Goal: Task Accomplishment & Management: Manage account settings

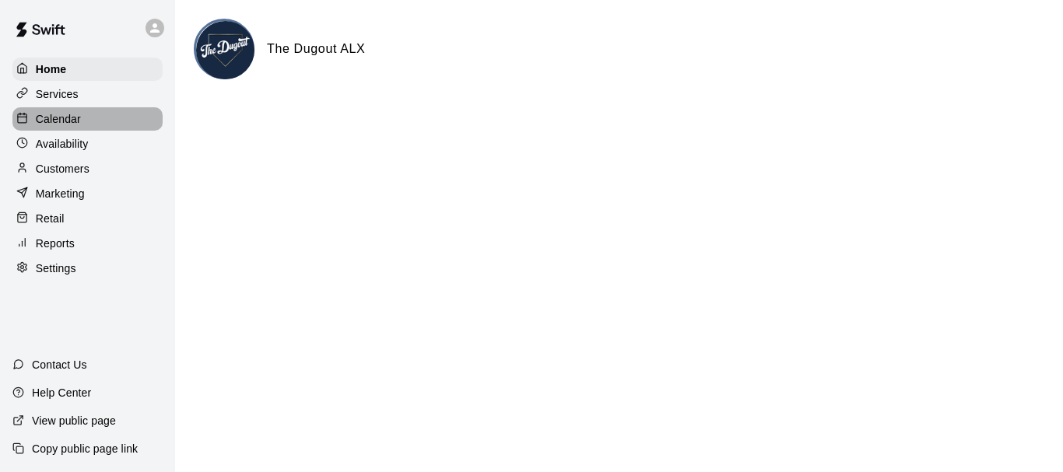
click at [81, 120] on div "Calendar" at bounding box center [87, 118] width 150 height 23
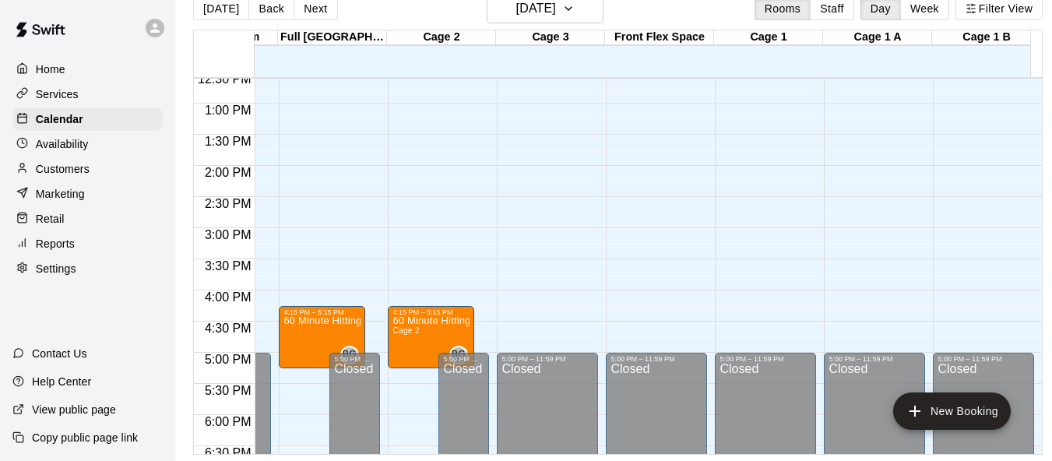
scroll to position [734, 848]
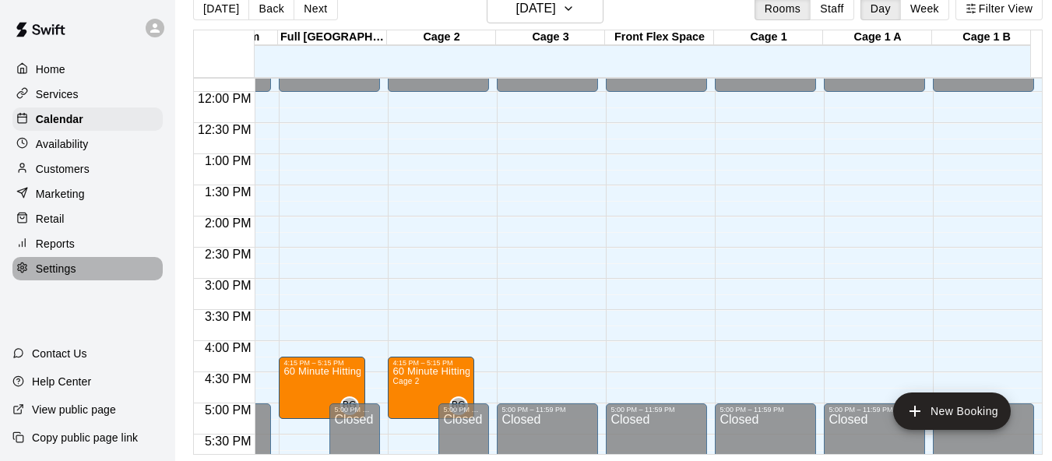
click at [59, 276] on p "Settings" at bounding box center [56, 269] width 40 height 16
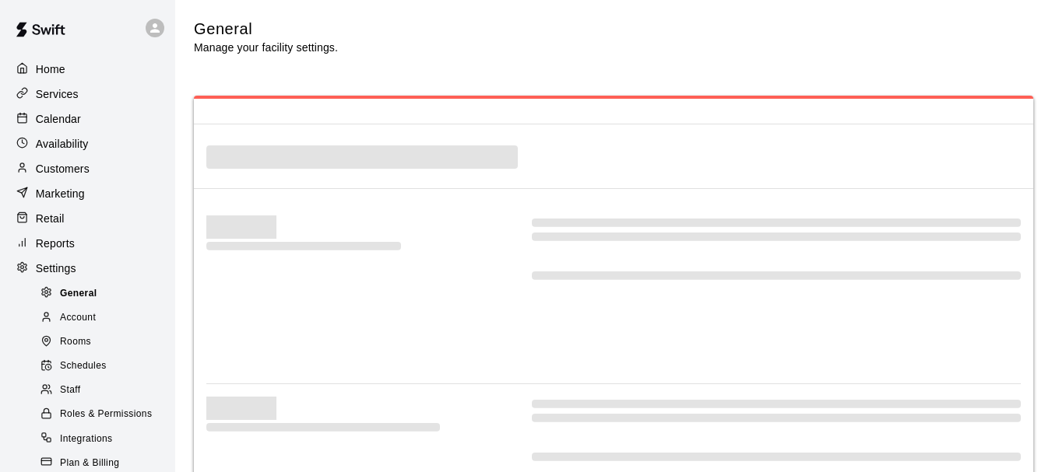
select select "**"
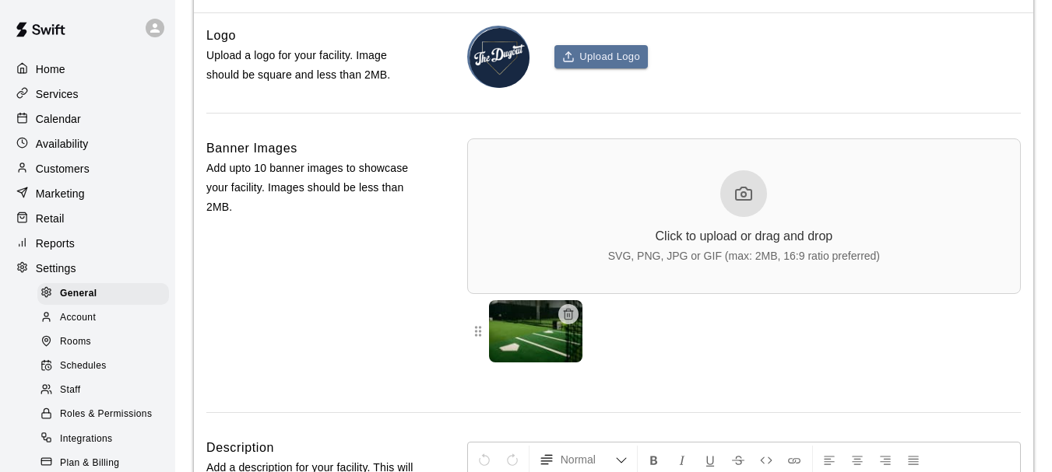
scroll to position [3690, 0]
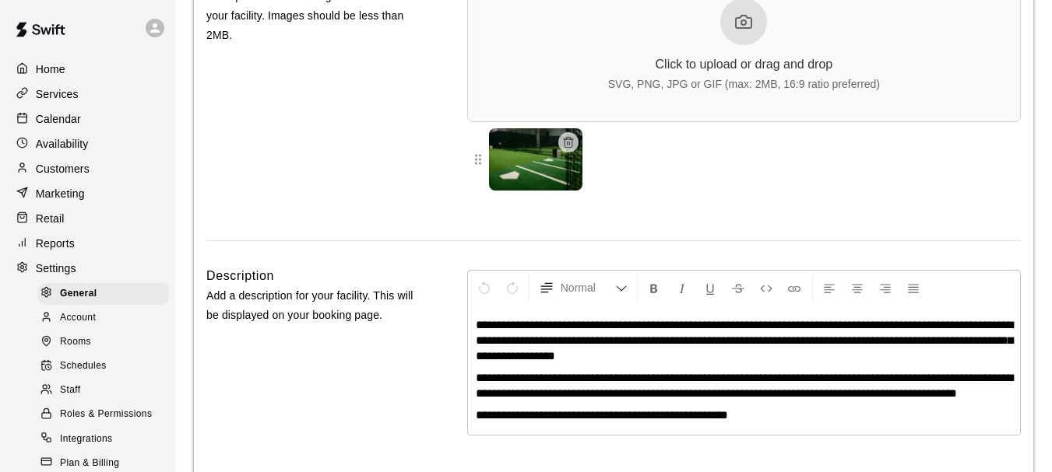
click at [102, 374] on span "Schedules" at bounding box center [83, 367] width 47 height 16
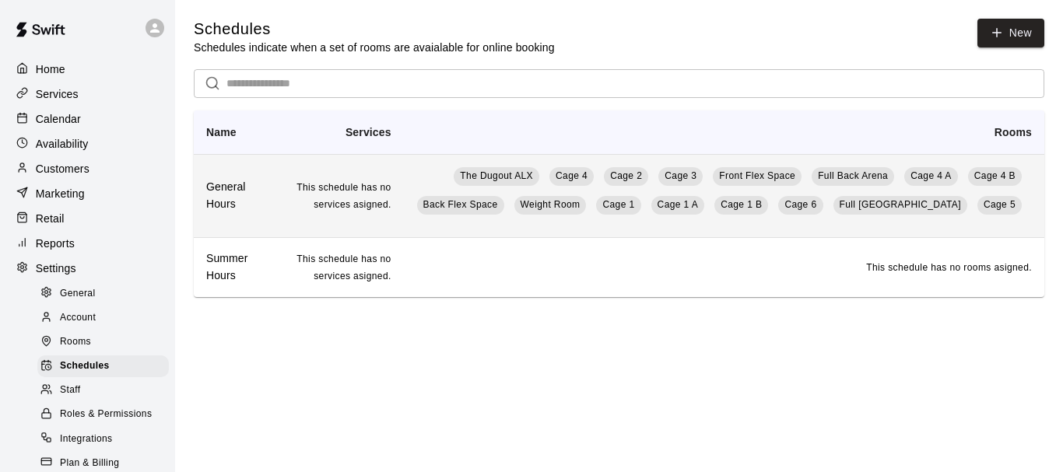
click at [441, 195] on td "The Dugout ALX Cage 4 Cage 2 Cage 3 Front Flex Space Full Back Arena Cage 4 A C…" at bounding box center [724, 195] width 641 height 83
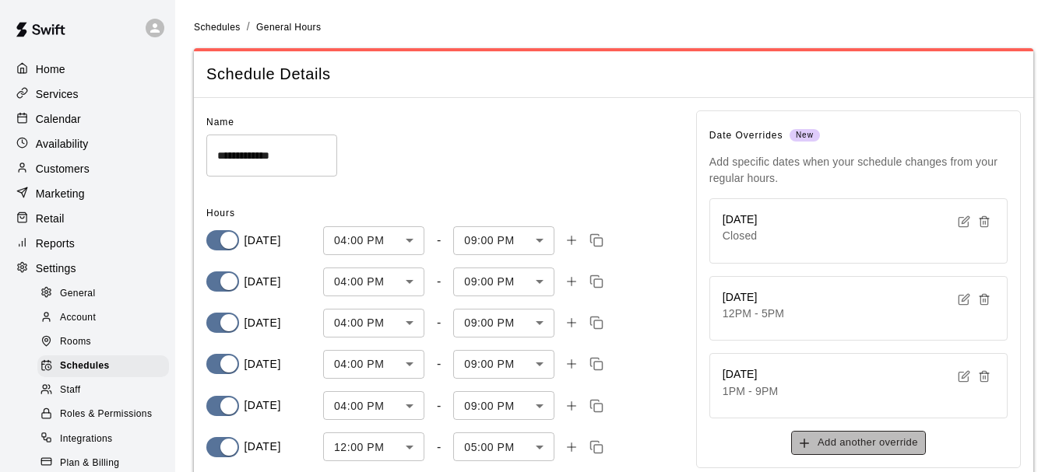
click at [890, 441] on button "Add another override" at bounding box center [858, 443] width 135 height 24
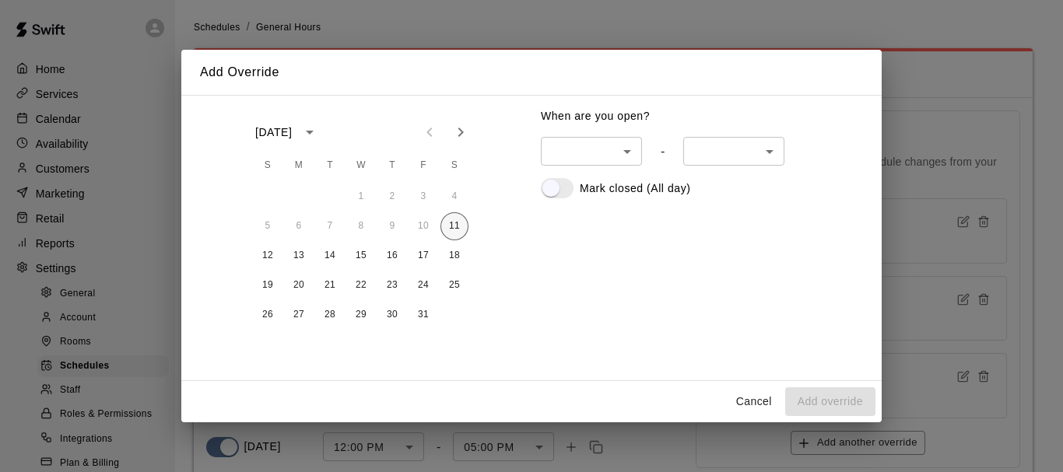
click at [457, 225] on button "11" at bounding box center [455, 227] width 28 height 28
click at [822, 402] on button "Add override" at bounding box center [830, 402] width 90 height 29
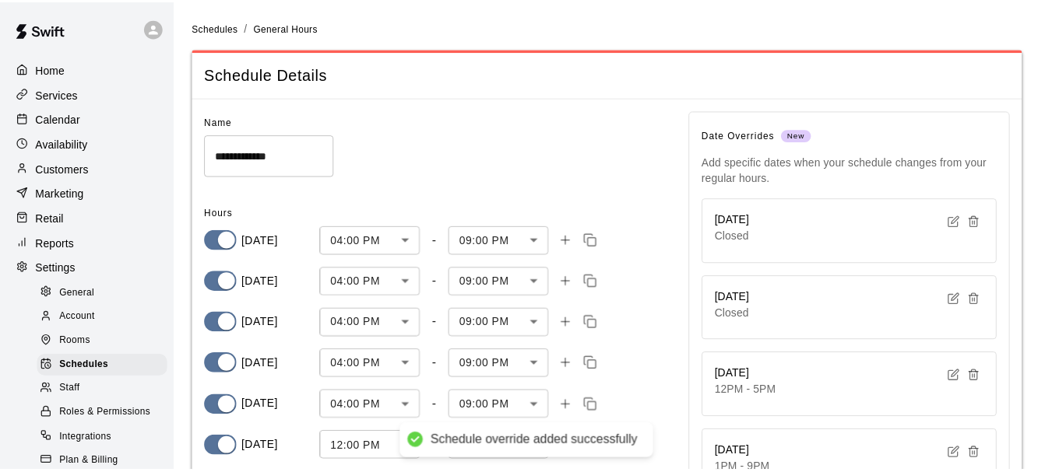
scroll to position [165, 0]
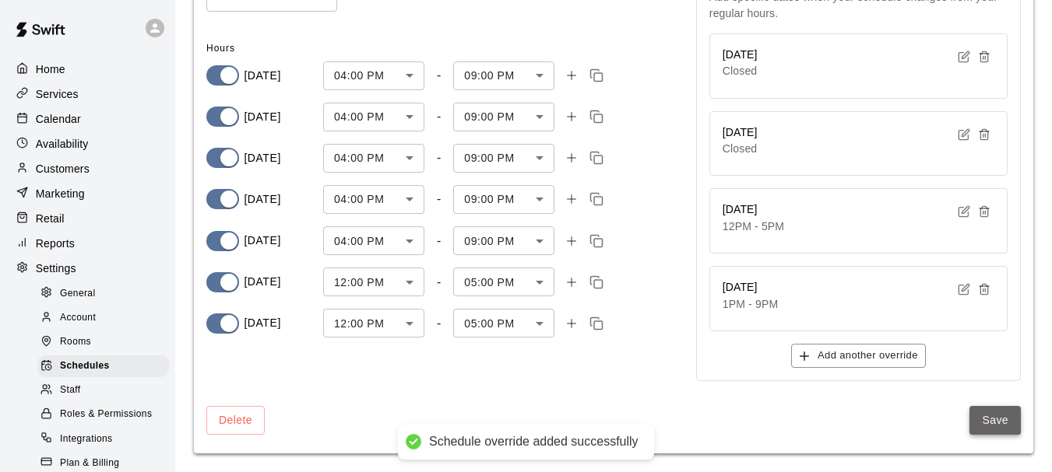
click at [992, 423] on button "Save" at bounding box center [994, 420] width 51 height 29
